Goal: Navigation & Orientation: Find specific page/section

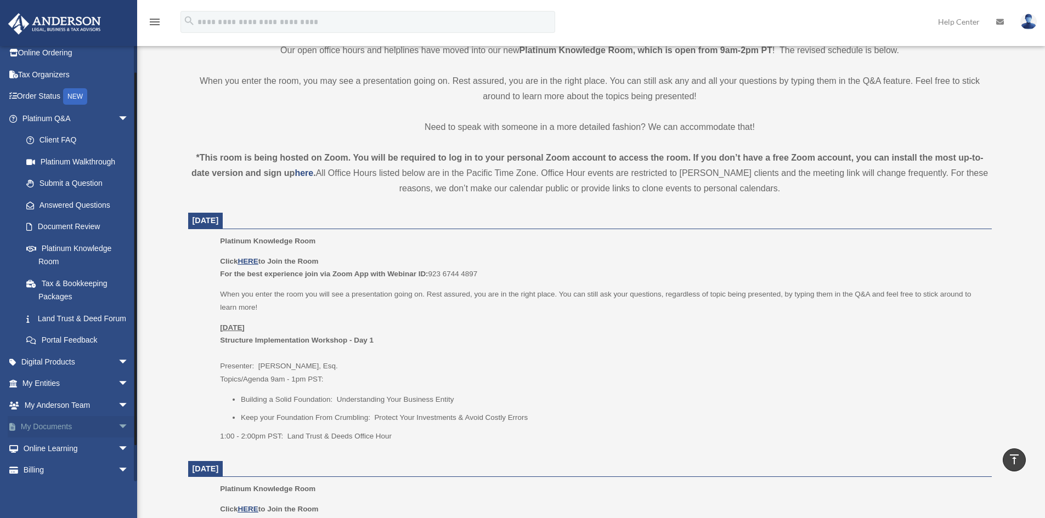
scroll to position [65, 0]
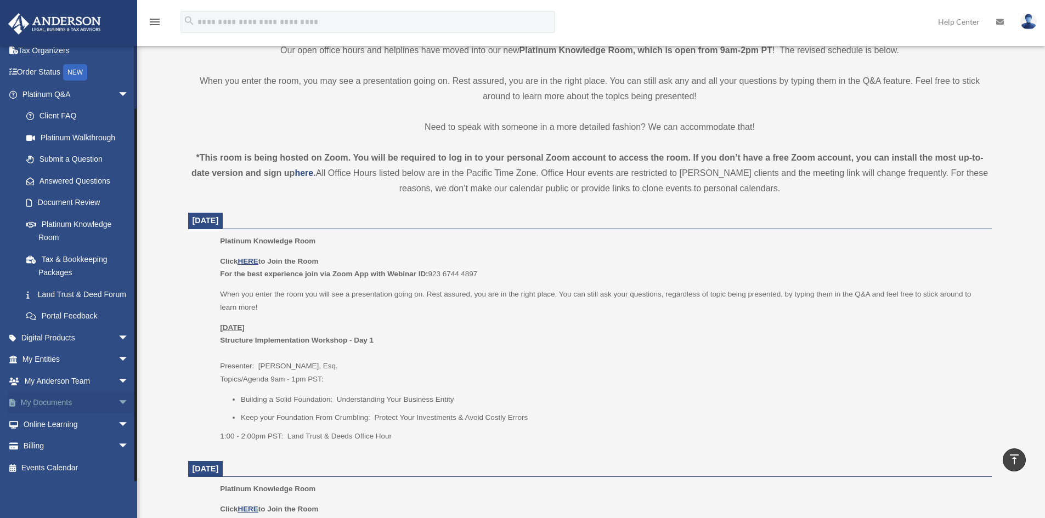
click at [118, 395] on span "arrow_drop_down" at bounding box center [129, 403] width 22 height 22
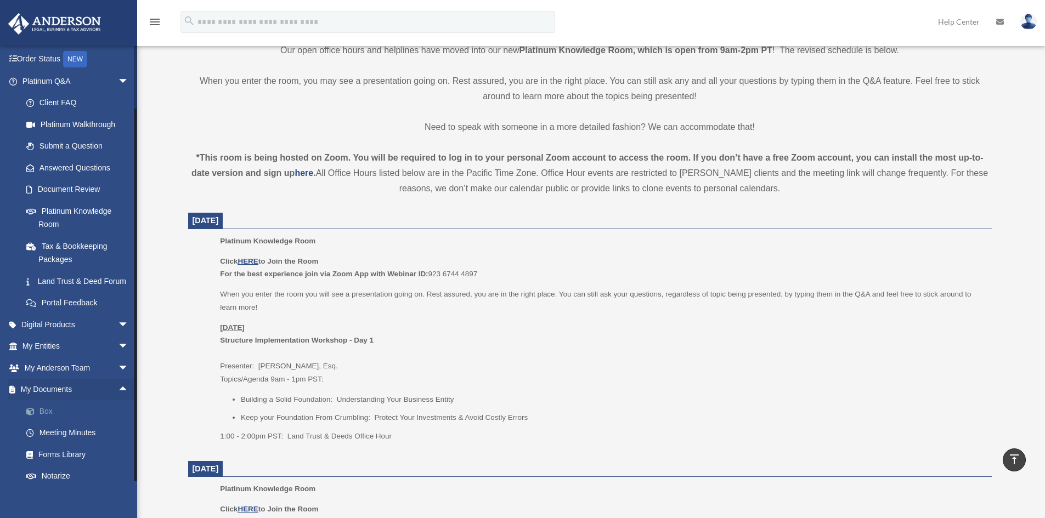
click at [43, 422] on link "Box" at bounding box center [80, 411] width 130 height 22
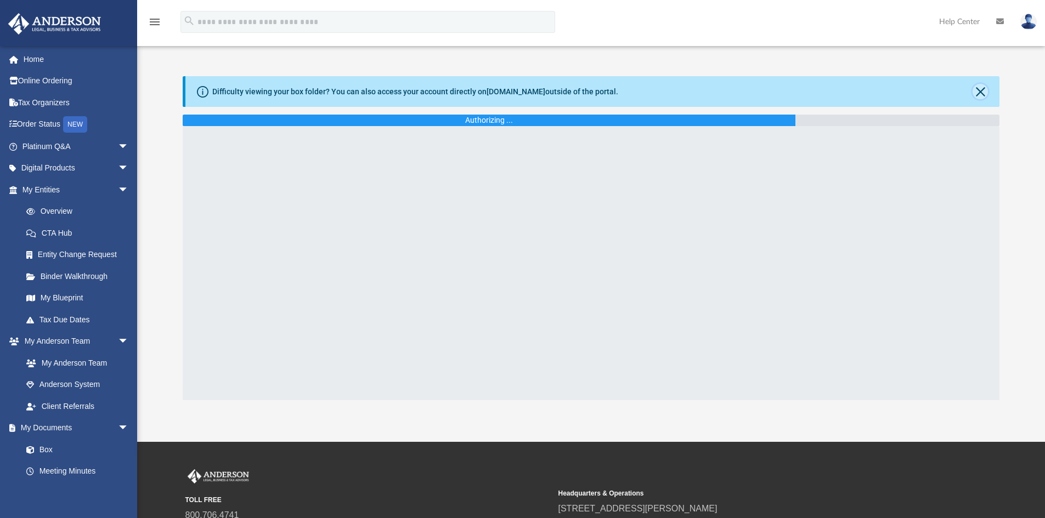
click at [979, 92] on button "Close" at bounding box center [979, 91] width 15 height 15
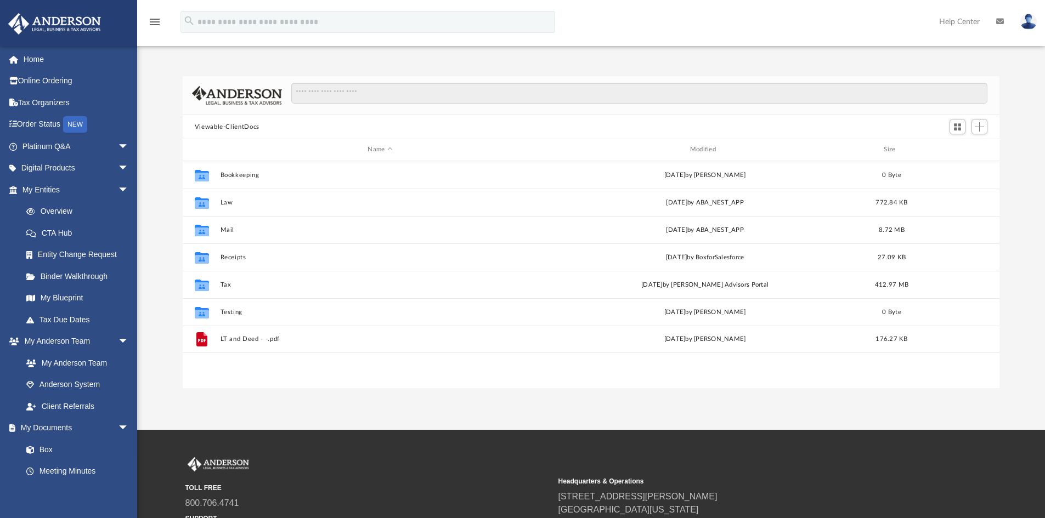
scroll to position [241, 808]
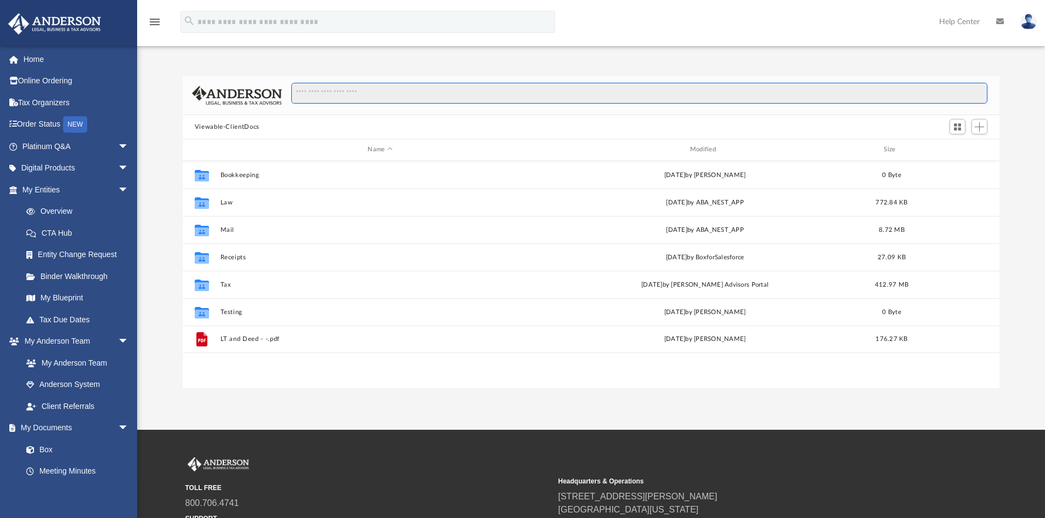
click at [957, 103] on input "Search files and folders" at bounding box center [639, 93] width 696 height 21
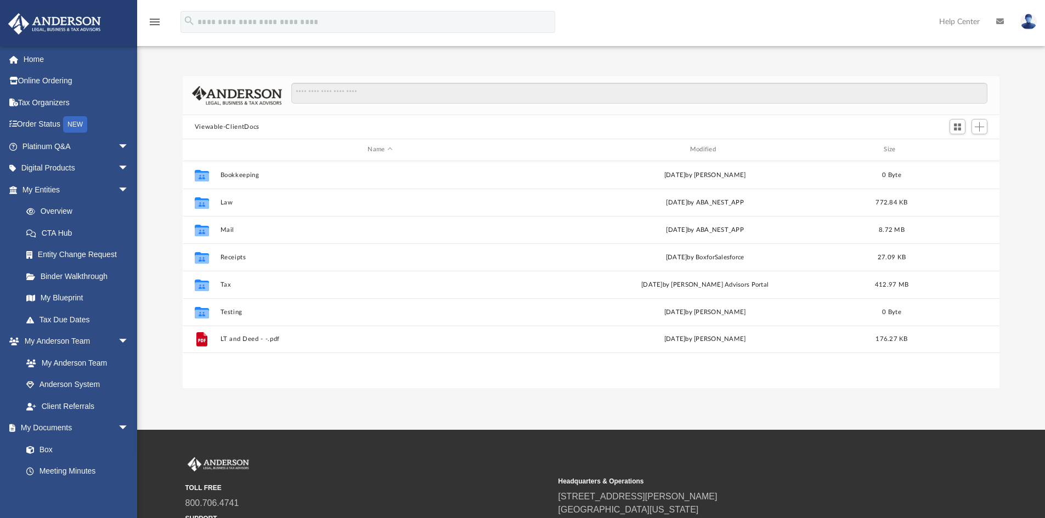
click at [930, 114] on div at bounding box center [634, 99] width 705 height 32
click at [118, 147] on span "arrow_drop_down" at bounding box center [129, 146] width 22 height 22
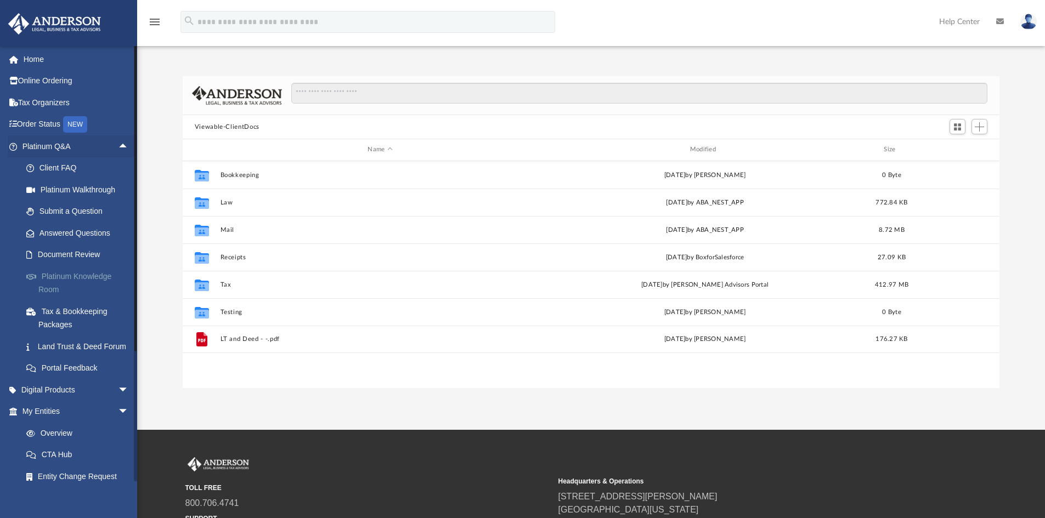
click at [84, 276] on link "Platinum Knowledge Room" at bounding box center [80, 282] width 130 height 35
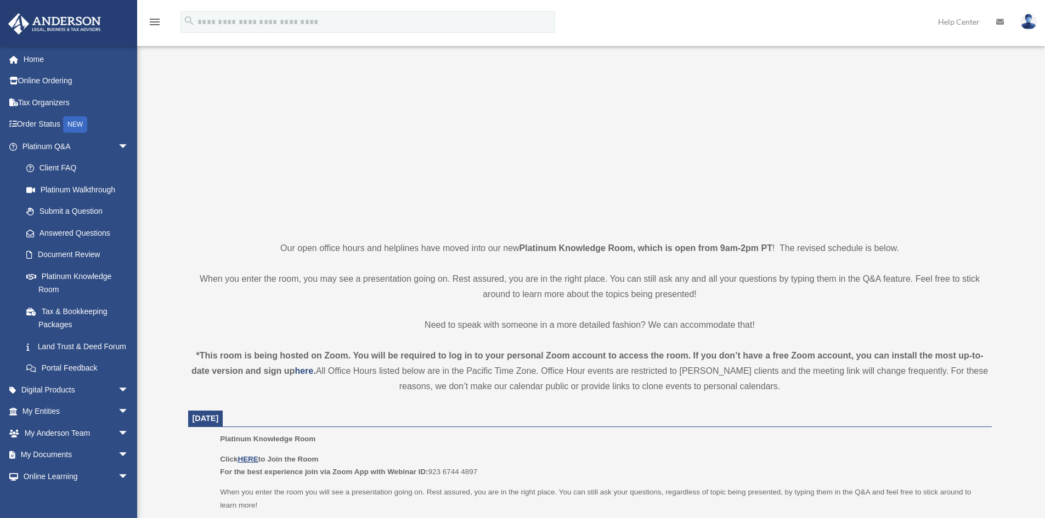
scroll to position [274, 0]
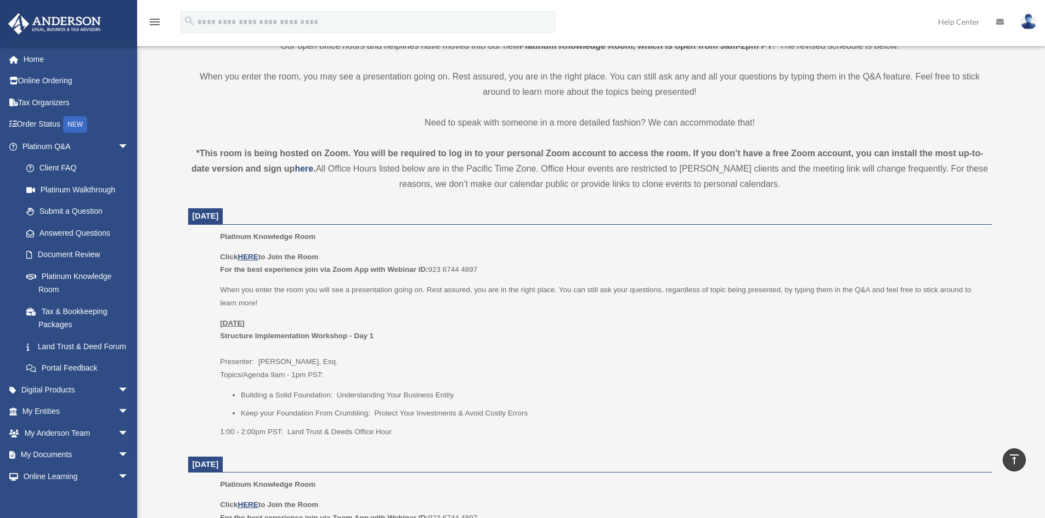
scroll to position [384, 0]
